Goal: Contribute content: Add original content to the website for others to see

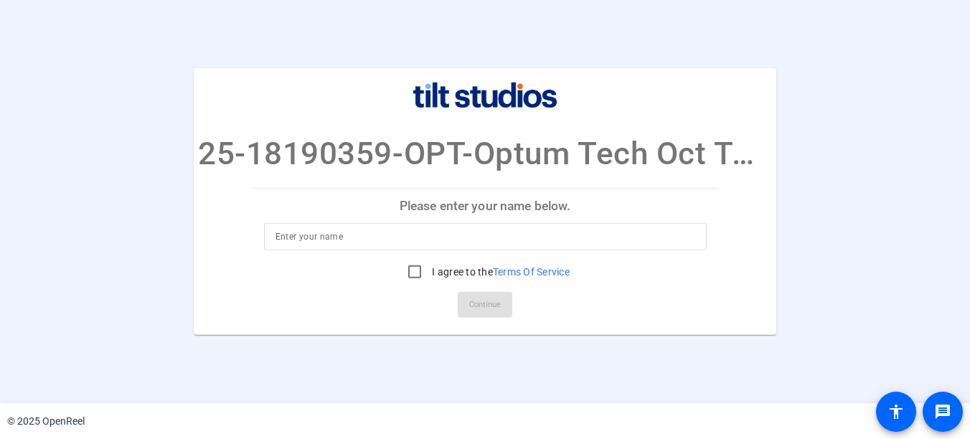
click at [283, 239] on input at bounding box center [485, 236] width 420 height 17
type input "[PERSON_NAME]"
click at [418, 275] on input "I agree to the Terms Of Service" at bounding box center [414, 271] width 29 height 29
checkbox input "true"
click at [468, 306] on span at bounding box center [485, 305] width 55 height 34
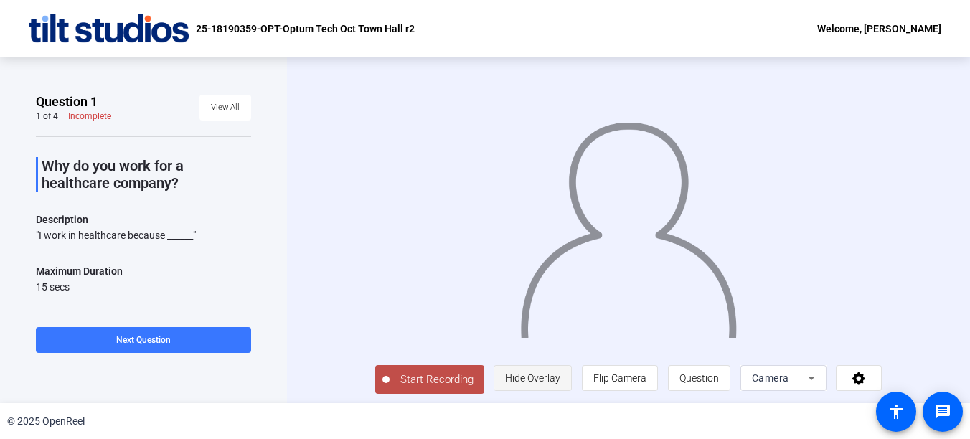
click at [505, 383] on span "Hide Overlay" at bounding box center [532, 377] width 55 height 11
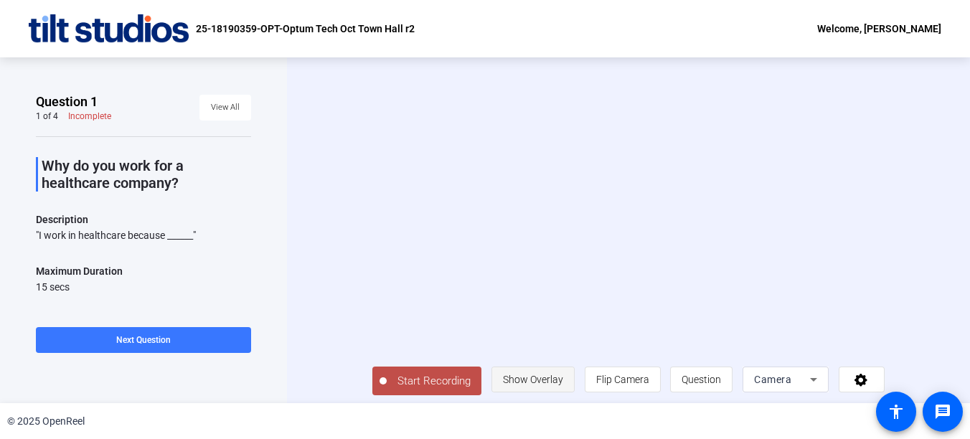
click at [503, 383] on span "Show Overlay" at bounding box center [533, 379] width 60 height 11
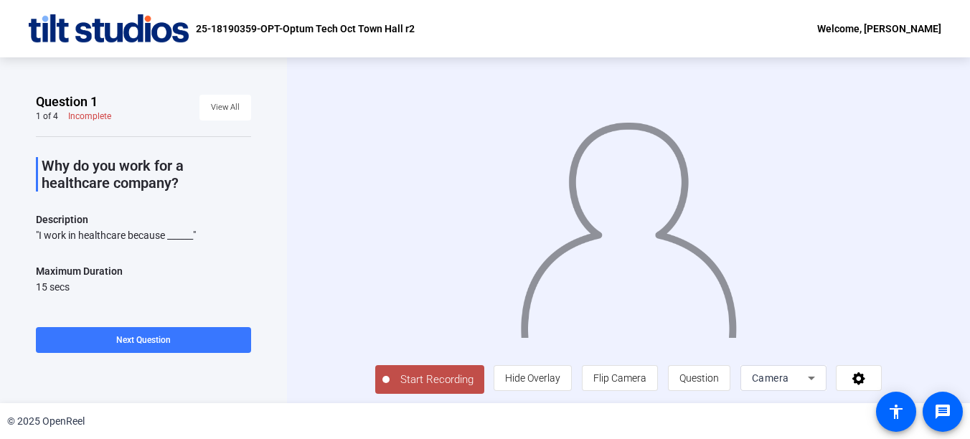
click at [468, 381] on span "Start Recording" at bounding box center [436, 379] width 95 height 16
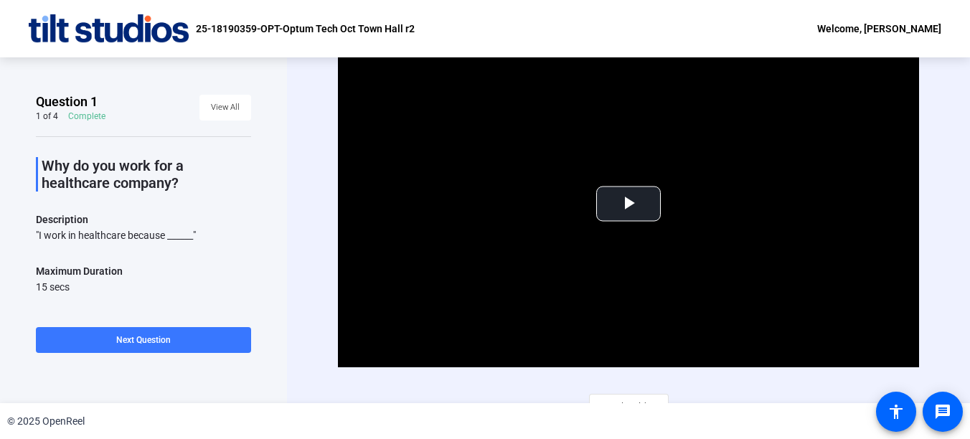
click at [180, 206] on div "Why do you work for a healthcare company? Description "I work in healthcare bec…" at bounding box center [143, 323] width 215 height 375
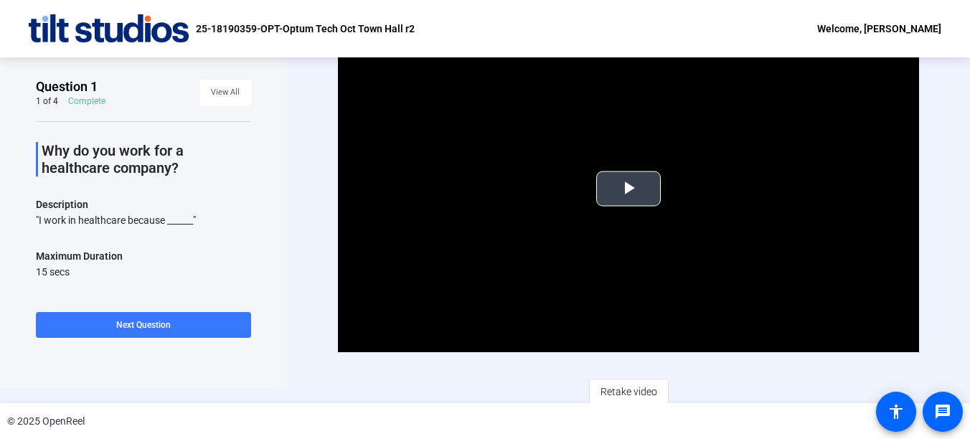
scroll to position [19, 0]
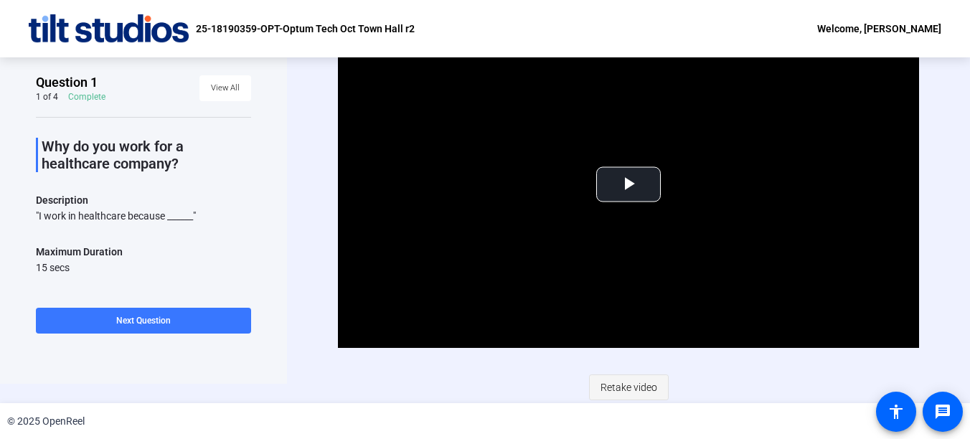
click at [611, 376] on span "Retake video" at bounding box center [628, 387] width 57 height 27
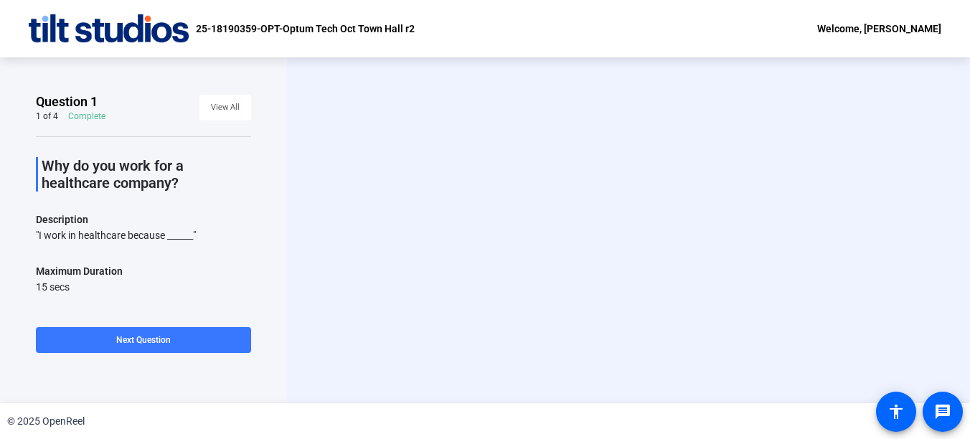
scroll to position [0, 0]
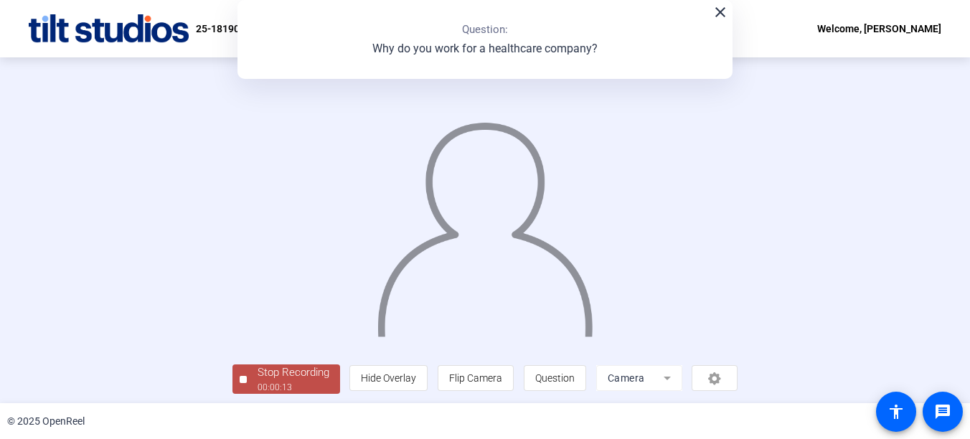
click at [721, 15] on mat-icon "close" at bounding box center [719, 12] width 17 height 17
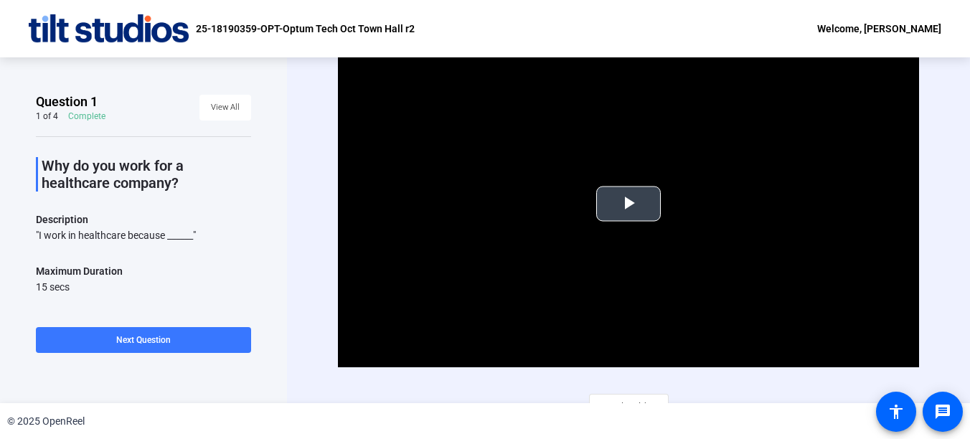
click at [628, 204] on span "Video Player" at bounding box center [628, 204] width 0 height 0
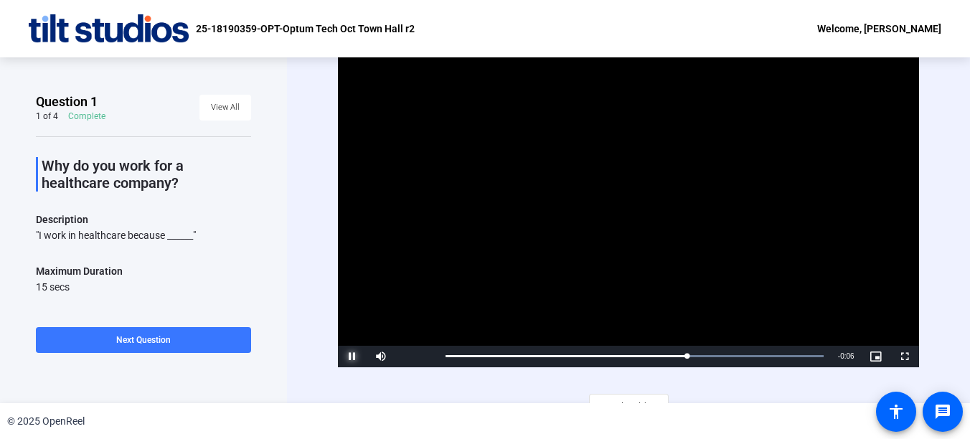
click at [352, 356] on span "Video Player" at bounding box center [352, 356] width 29 height 0
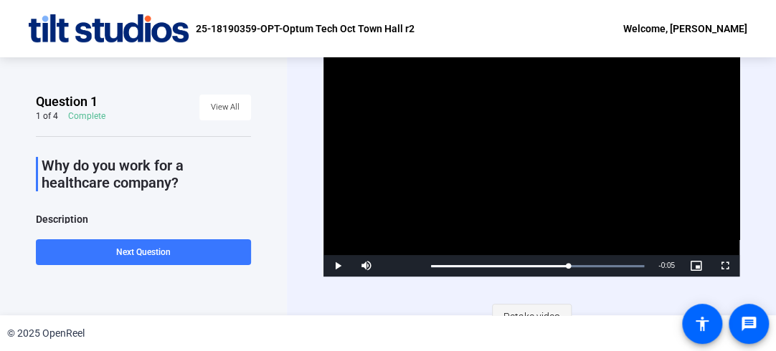
click at [530, 308] on span "Retake video" at bounding box center [531, 316] width 57 height 27
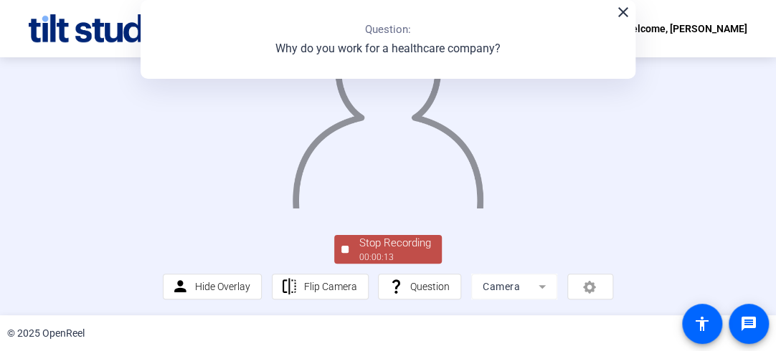
scroll to position [110, 0]
click at [402, 259] on div "00:00:13" at bounding box center [395, 257] width 72 height 13
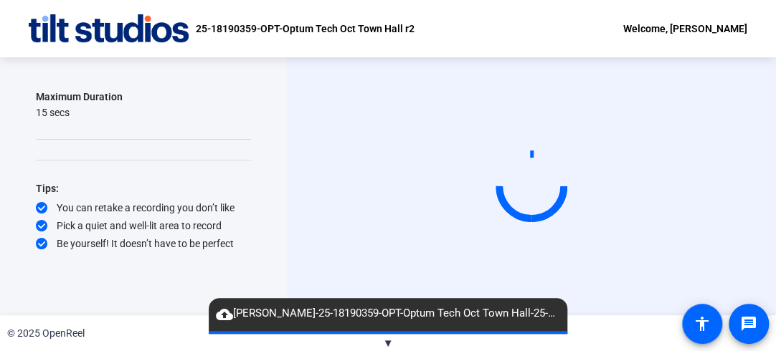
scroll to position [175, 0]
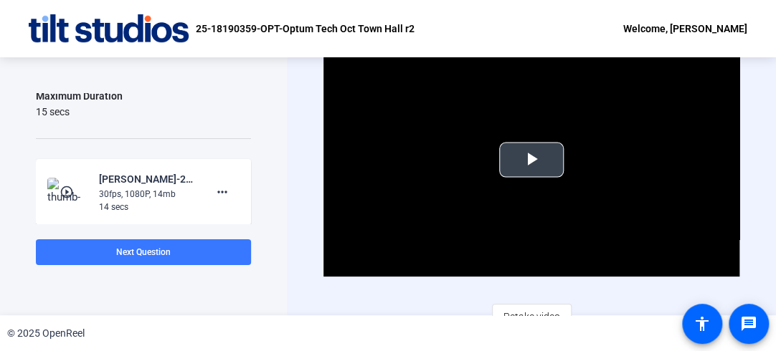
click at [531, 160] on span "Video Player" at bounding box center [531, 160] width 0 height 0
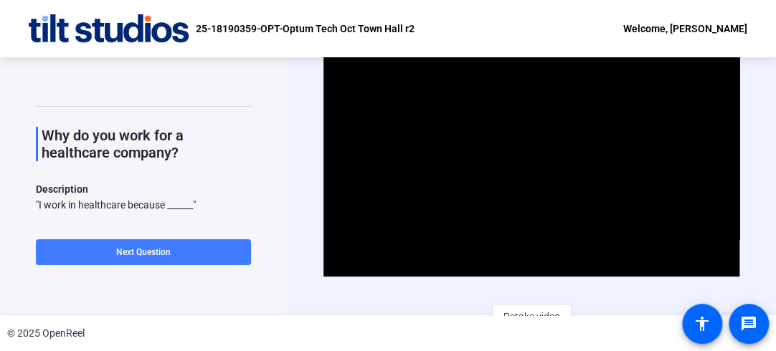
scroll to position [57, 0]
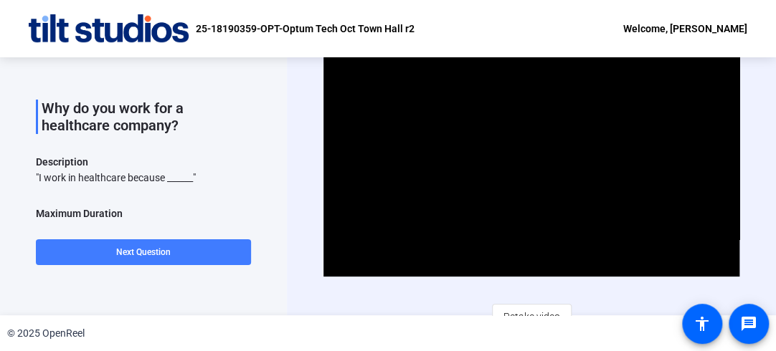
click at [174, 247] on span at bounding box center [143, 252] width 215 height 34
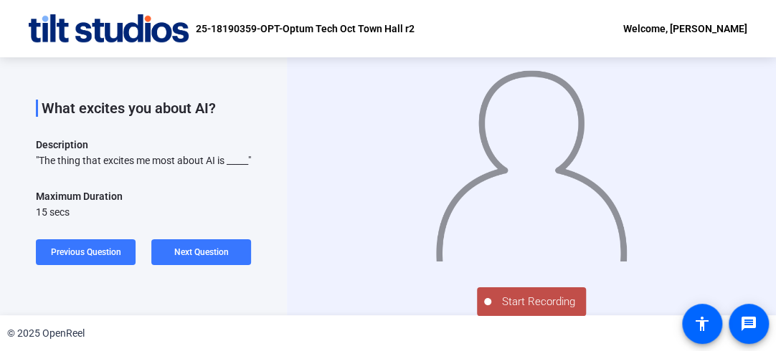
click at [512, 297] on span "Start Recording" at bounding box center [538, 302] width 95 height 16
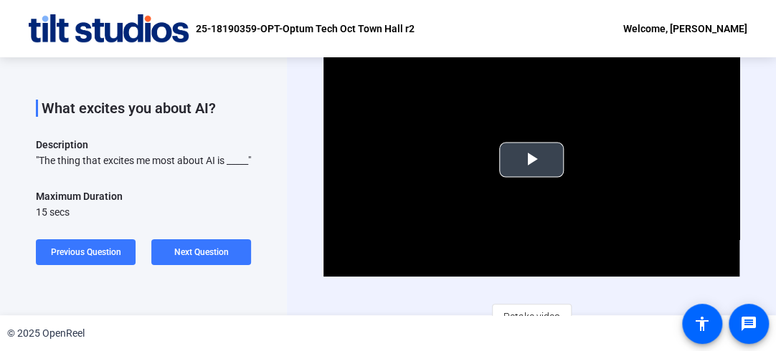
click at [531, 160] on span "Video Player" at bounding box center [531, 160] width 0 height 0
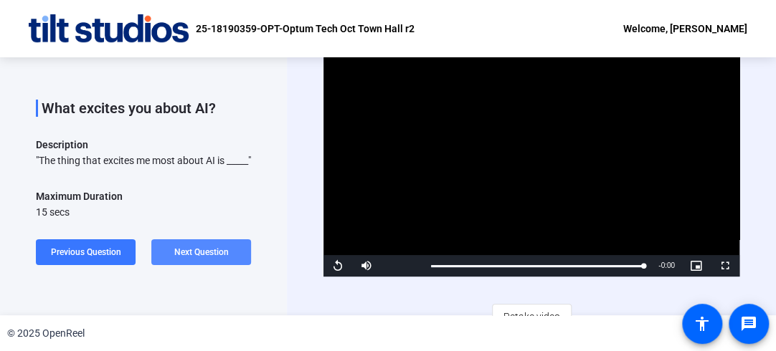
click at [198, 252] on span "Next Question" at bounding box center [201, 252] width 55 height 10
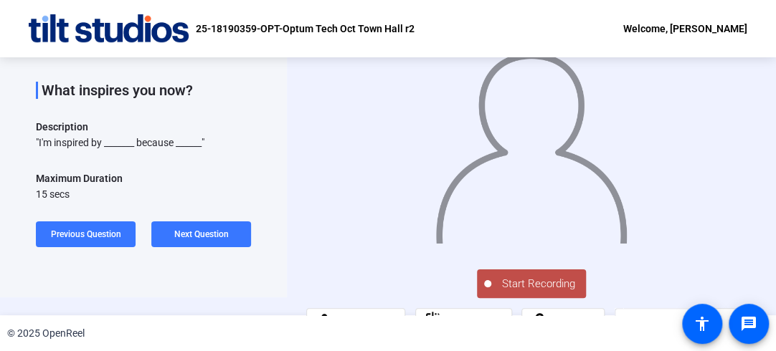
scroll to position [0, 0]
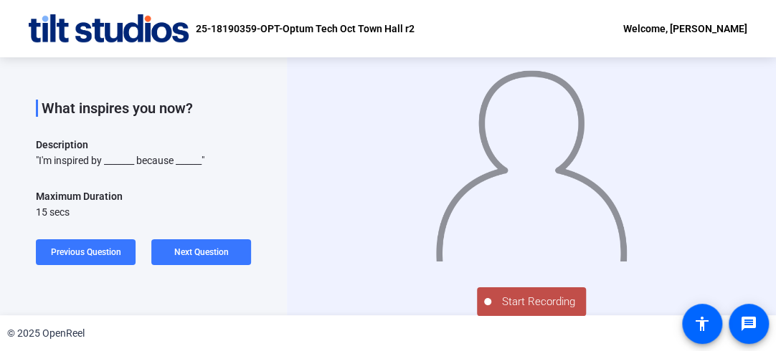
click at [526, 298] on span "Start Recording" at bounding box center [538, 302] width 95 height 16
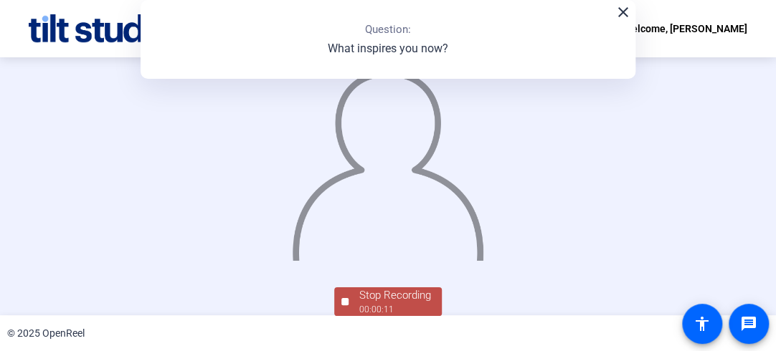
scroll to position [110, 0]
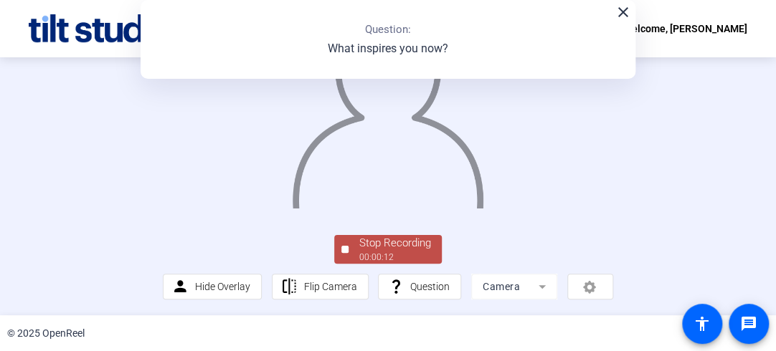
click at [370, 252] on div "00:00:12" at bounding box center [395, 257] width 72 height 13
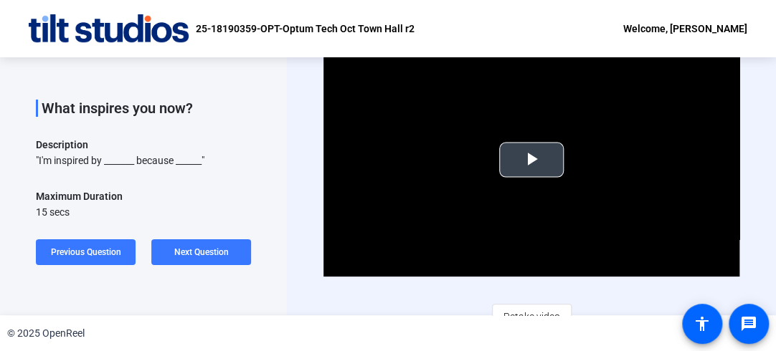
click at [531, 160] on span "Video Player" at bounding box center [531, 160] width 0 height 0
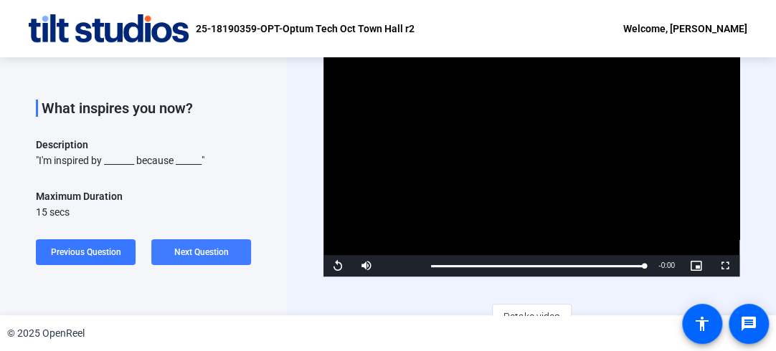
click at [219, 257] on span "Next Question" at bounding box center [201, 252] width 55 height 10
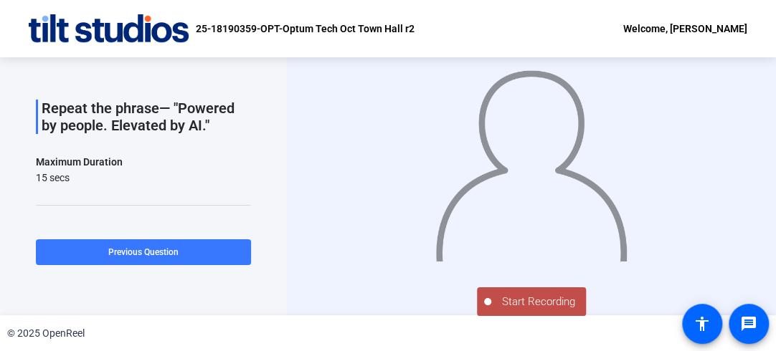
click at [522, 296] on span "Start Recording" at bounding box center [538, 302] width 95 height 16
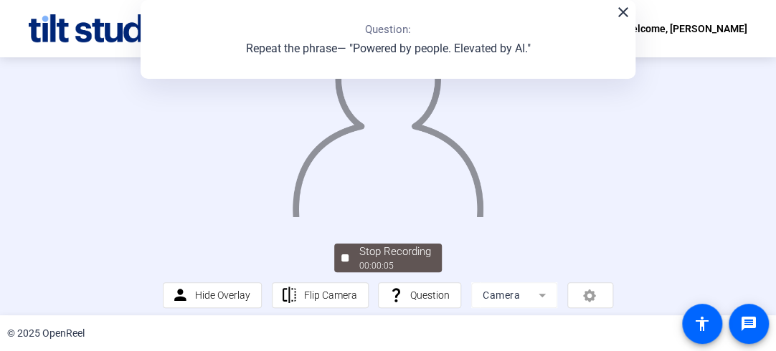
scroll to position [110, 0]
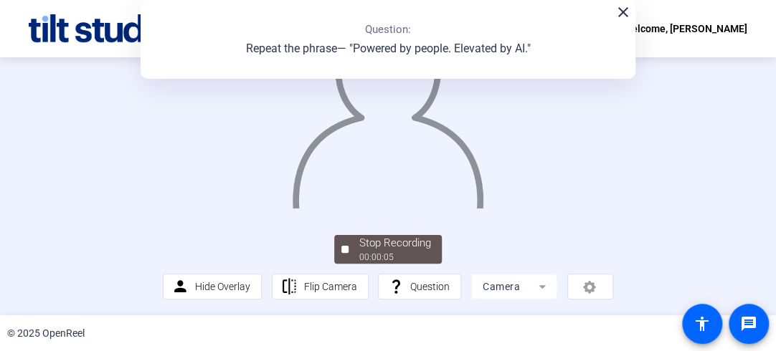
click at [401, 237] on div "Stop Recording" at bounding box center [395, 243] width 72 height 16
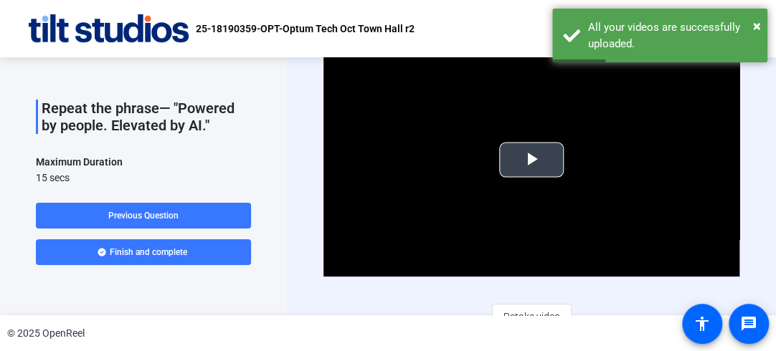
click at [531, 160] on span "Video Player" at bounding box center [531, 160] width 0 height 0
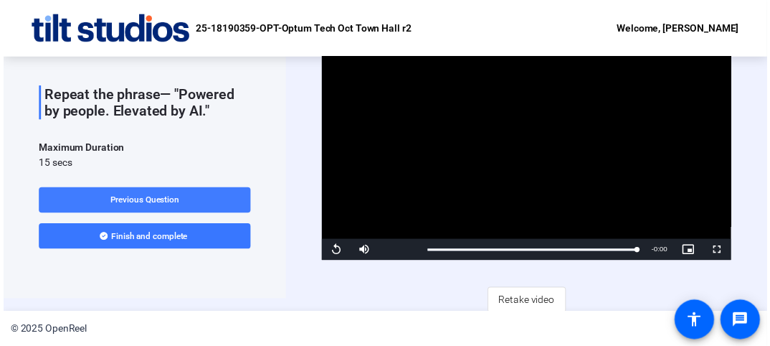
scroll to position [16, 0]
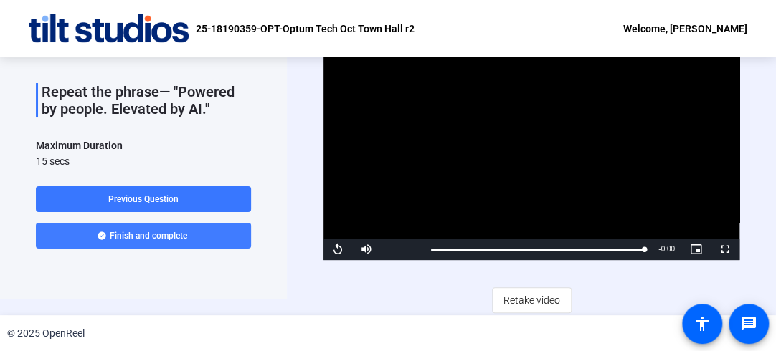
click at [151, 233] on span "Finish and complete" at bounding box center [148, 235] width 77 height 11
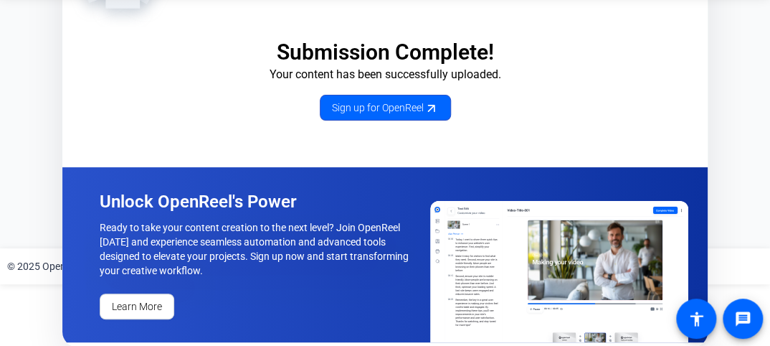
scroll to position [66, 0]
